Goal: Task Accomplishment & Management: Use online tool/utility

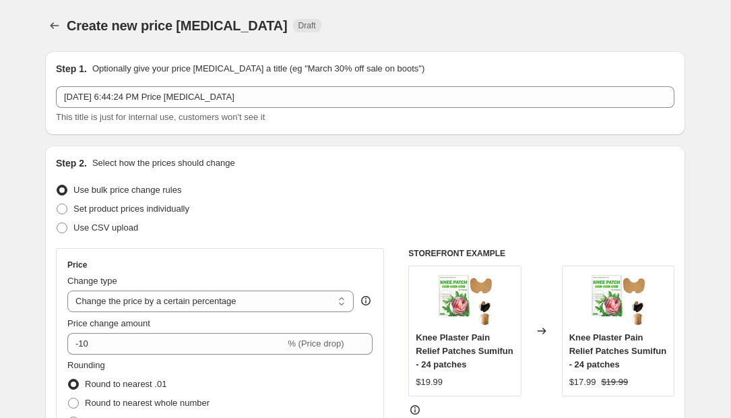
select select "percentage"
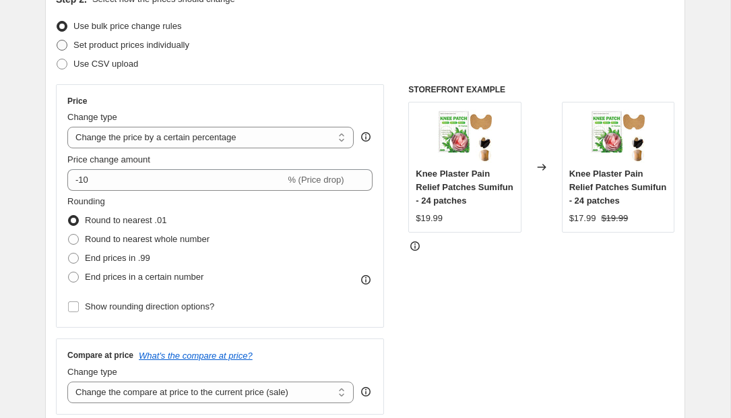
scroll to position [169, 0]
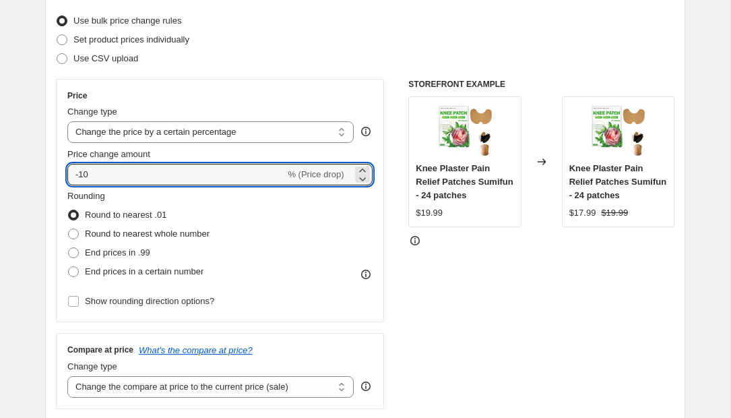
drag, startPoint x: 115, startPoint y: 176, endPoint x: -18, endPoint y: 176, distance: 132.0
click at [0, 176] on html "Home Settings Plans Skip to content Create new price [MEDICAL_DATA]. This page …" at bounding box center [365, 40] width 731 height 418
type input "20"
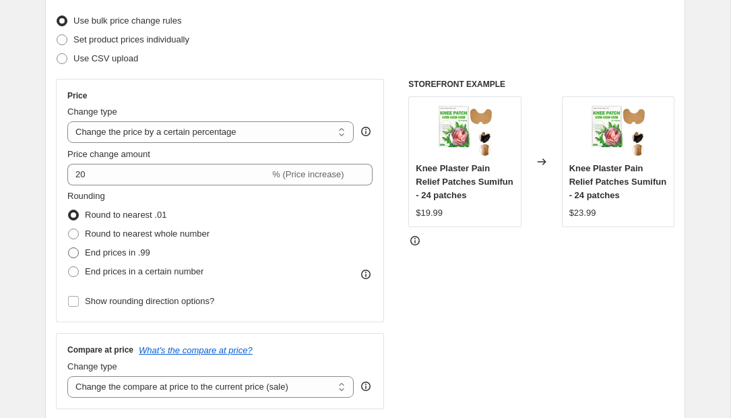
click at [123, 251] on span "End prices in .99" at bounding box center [117, 252] width 65 height 10
click at [69, 248] on input "End prices in .99" at bounding box center [68, 247] width 1 height 1
radio input "true"
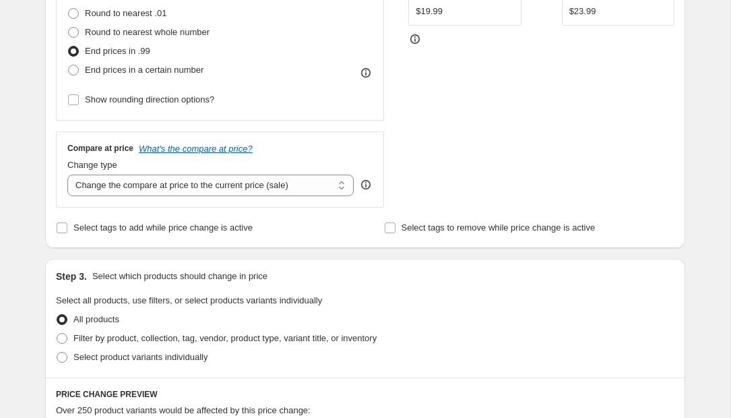
scroll to position [381, 0]
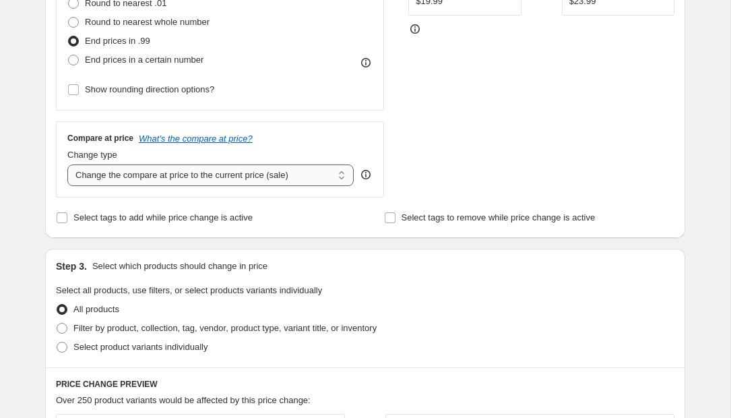
click at [235, 175] on select "Change the compare at price to the current price (sale) Change the compare at p…" at bounding box center [210, 175] width 286 height 22
select select "remove"
click at [67, 164] on select "Change the compare at price to the current price (sale) Change the compare at p…" at bounding box center [210, 175] width 286 height 22
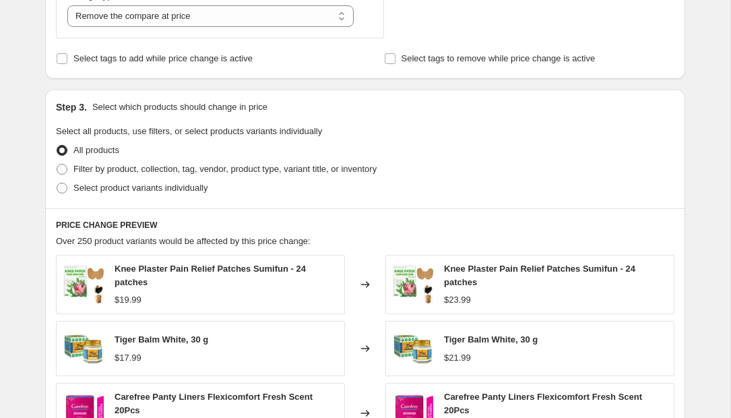
scroll to position [540, 0]
click at [152, 172] on span "Filter by product, collection, tag, vendor, product type, variant title, or inv…" at bounding box center [224, 168] width 303 height 10
click at [57, 164] on input "Filter by product, collection, tag, vendor, product type, variant title, or inv…" at bounding box center [57, 163] width 1 height 1
radio input "true"
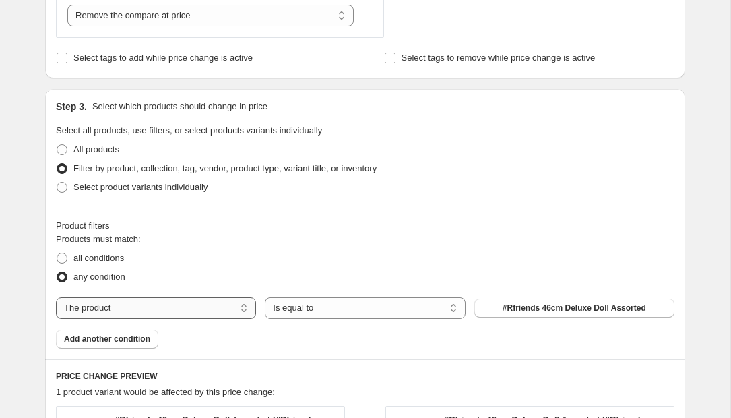
click at [220, 300] on select "The product The product's collection The product's tag The product's vendor The…" at bounding box center [156, 308] width 200 height 22
select select "tag"
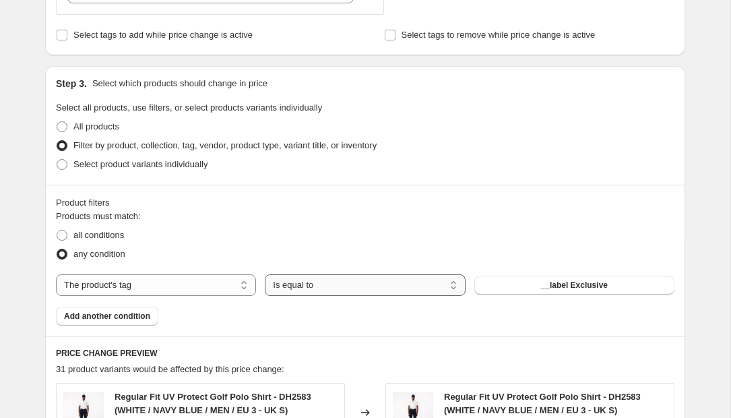
scroll to position [677, 0]
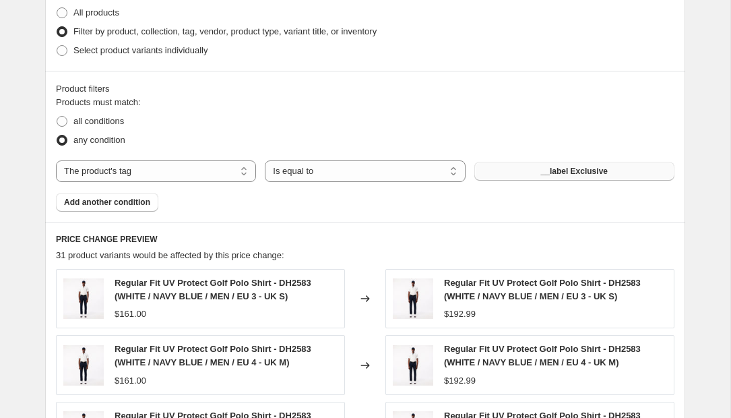
click at [541, 174] on span "__label Exclusive" at bounding box center [574, 171] width 67 height 11
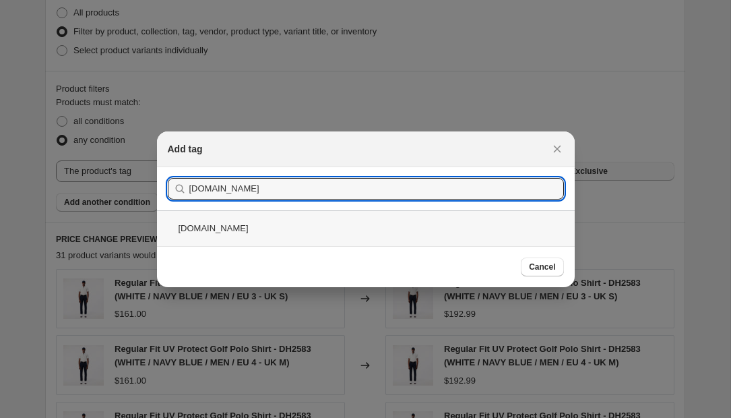
type input "[DOMAIN_NAME]"
click at [294, 226] on div "[DOMAIN_NAME]" at bounding box center [366, 228] width 418 height 36
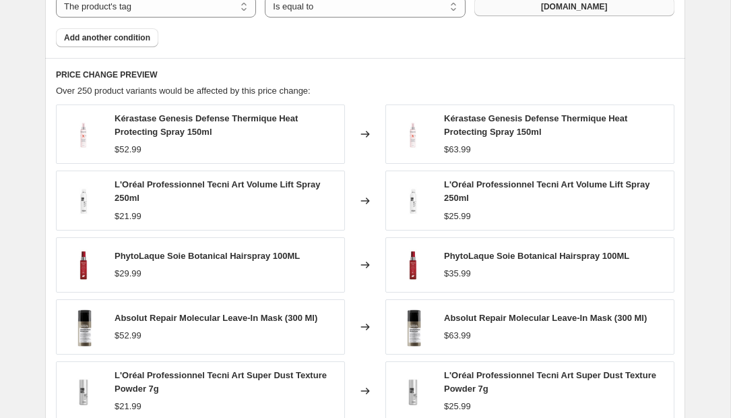
scroll to position [1093, 0]
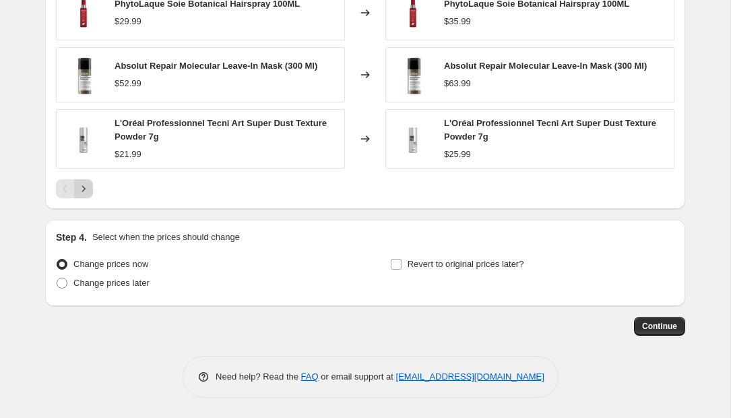
click at [80, 197] on button "Next" at bounding box center [83, 188] width 19 height 19
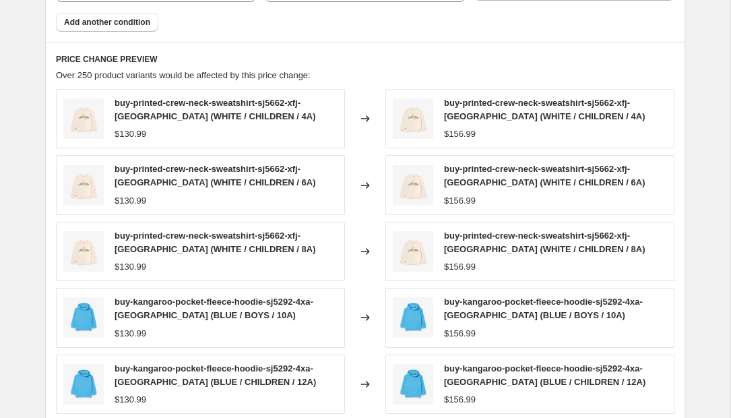
scroll to position [1102, 0]
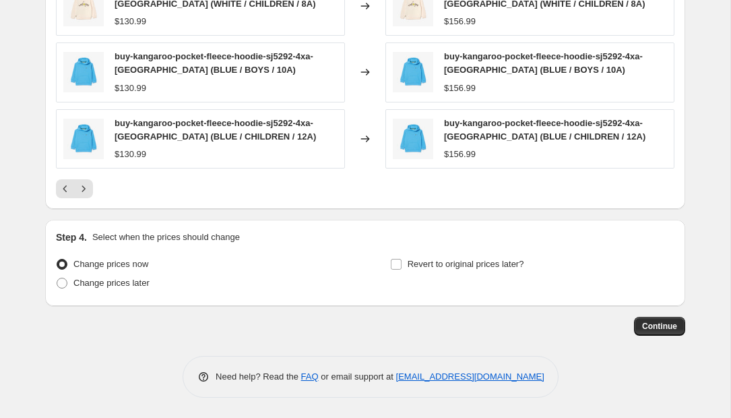
click at [632, 319] on div "Continue" at bounding box center [365, 326] width 640 height 19
click at [659, 322] on span "Continue" at bounding box center [659, 326] width 35 height 11
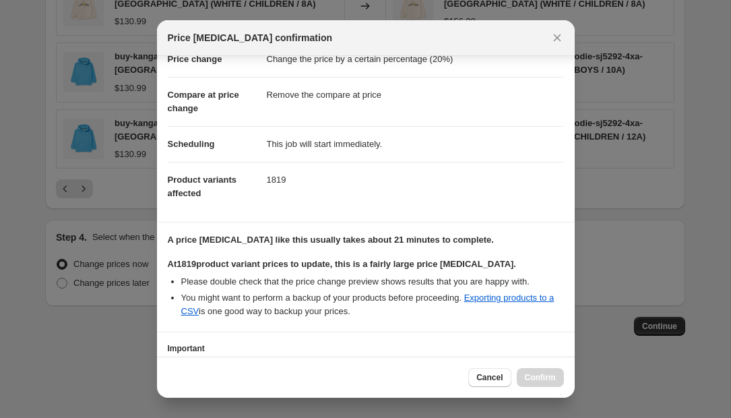
scroll to position [141, 0]
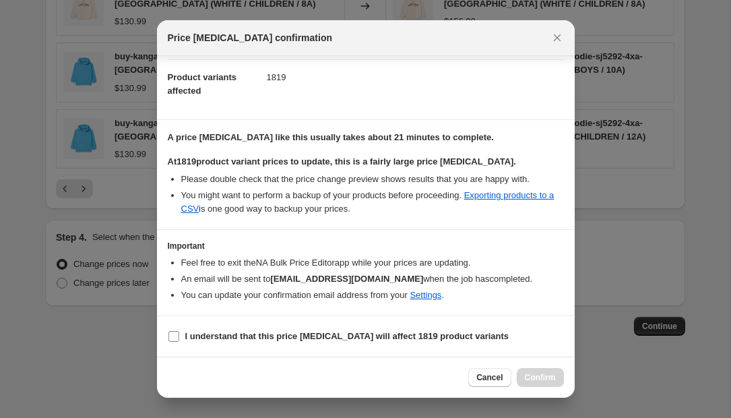
click at [365, 334] on b "I understand that this price [MEDICAL_DATA] will affect 1819 product variants" at bounding box center [347, 336] width 324 height 10
click at [179, 334] on input "I understand that this price [MEDICAL_DATA] will affect 1819 product variants" at bounding box center [173, 336] width 11 height 11
checkbox input "true"
click at [528, 381] on span "Confirm" at bounding box center [540, 377] width 31 height 11
